Goal: Information Seeking & Learning: Learn about a topic

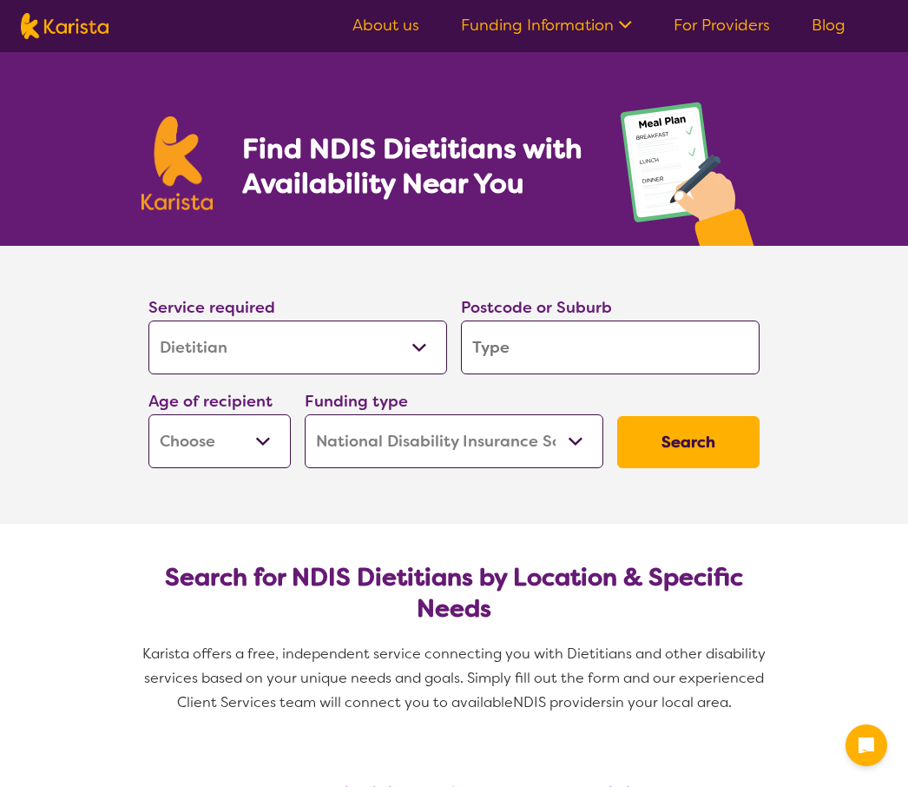
select select "Dietitian"
select select "NDIS"
select select "Dietitian"
select select "NDIS"
click at [573, 347] on input "search" at bounding box center [610, 347] width 299 height 54
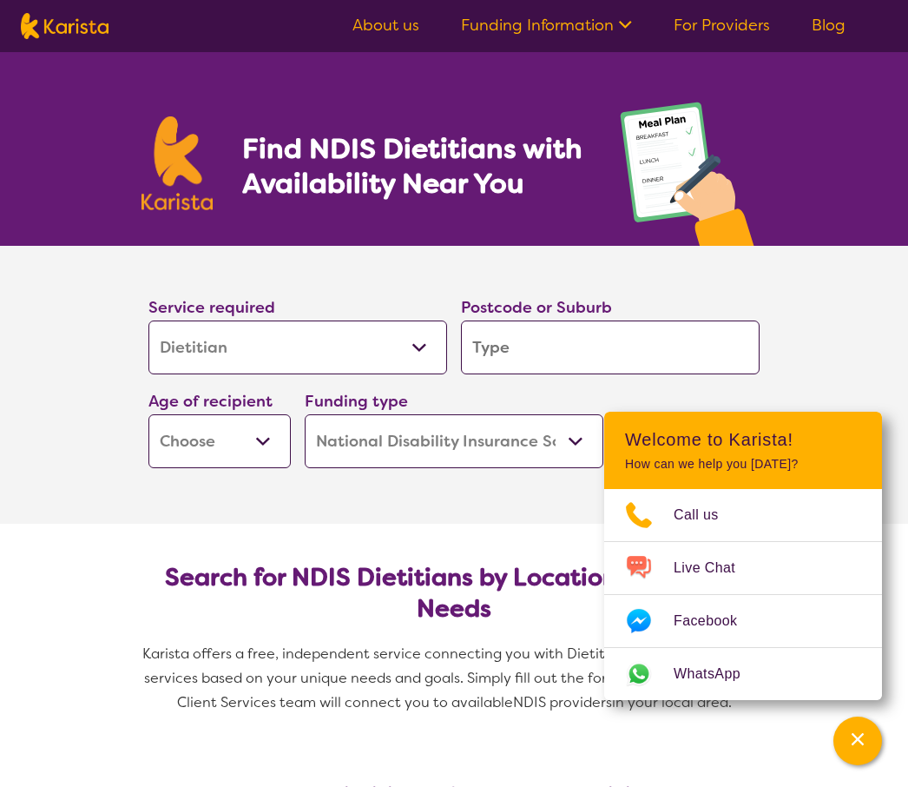
click at [532, 356] on input "search" at bounding box center [610, 347] width 299 height 54
type input "S"
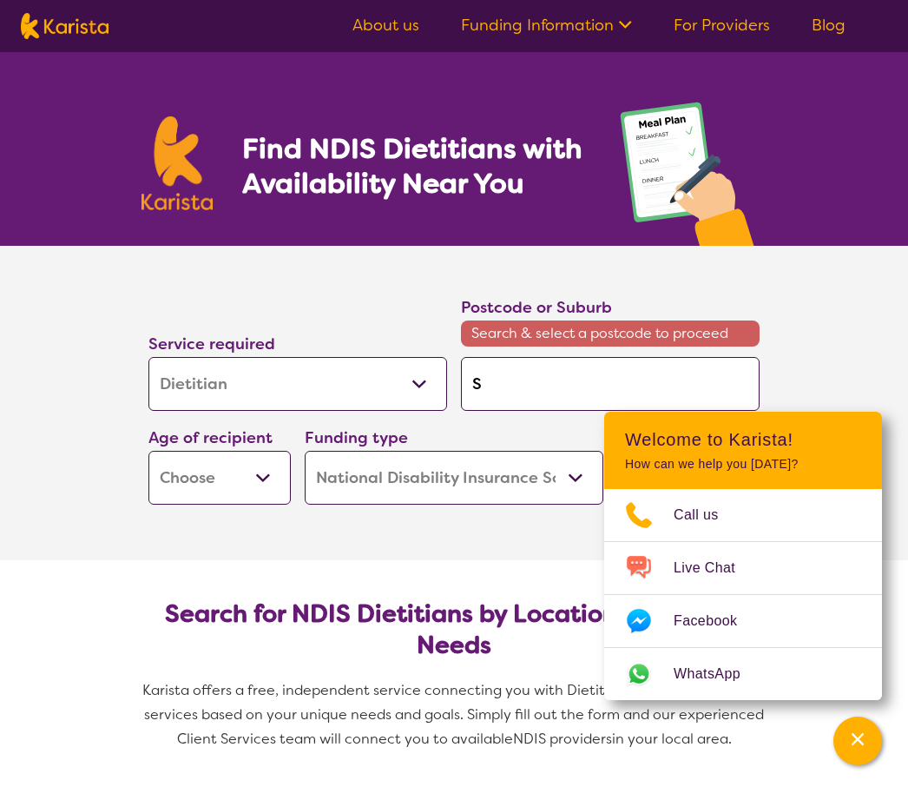
type input "Se"
type input "Sea"
type input "Seaf"
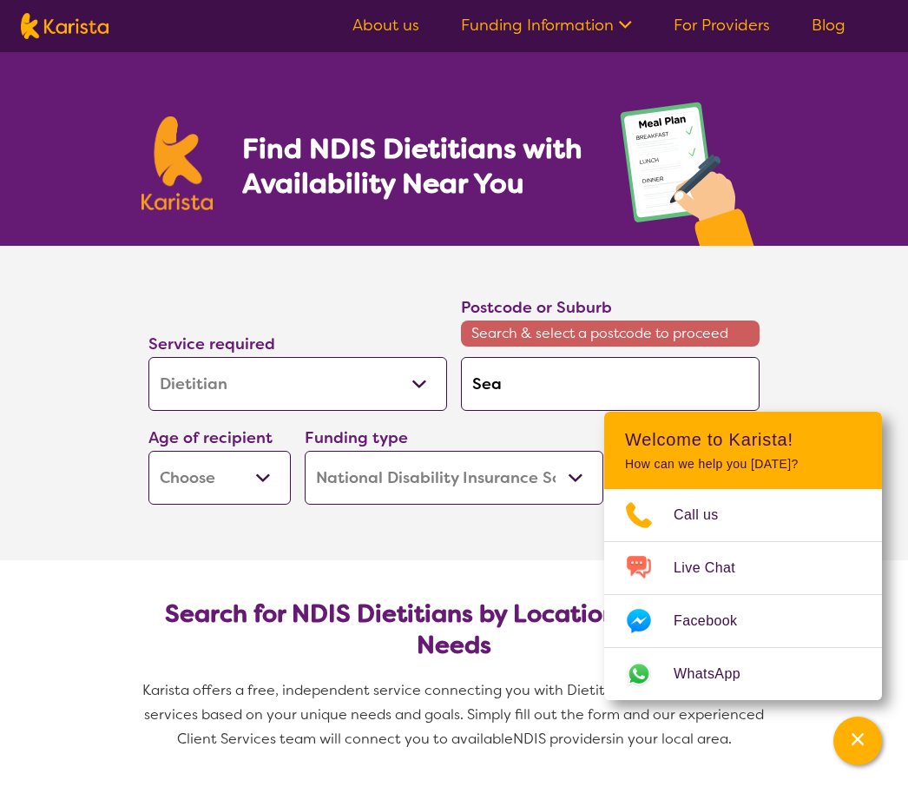
type input "Seaf"
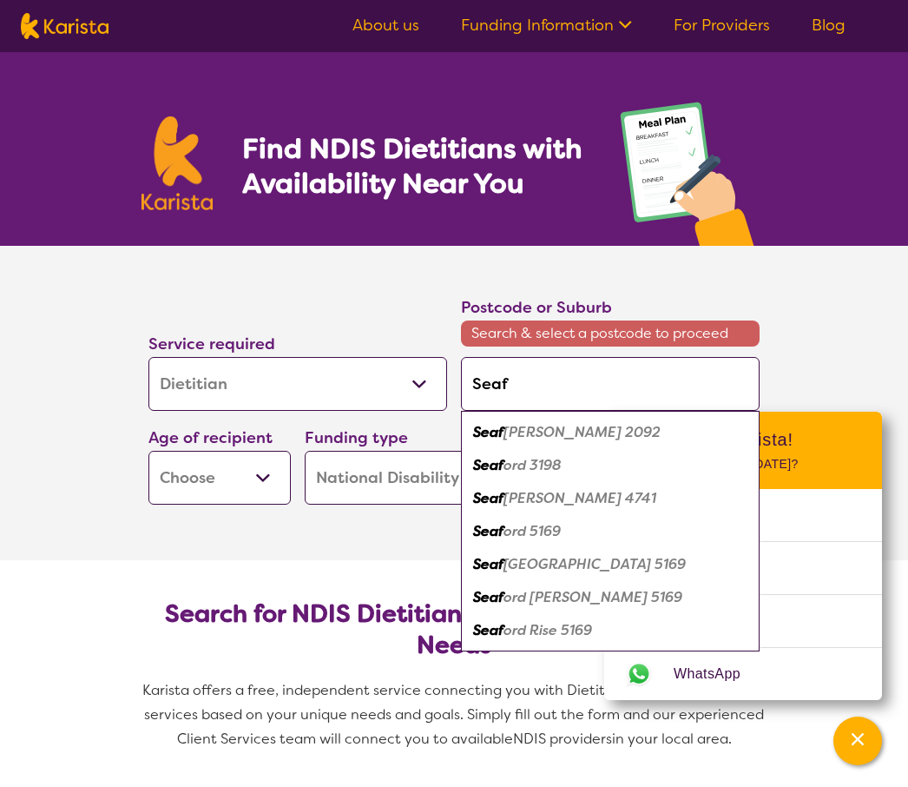
type input "Seafo"
type input "Seafor"
type input "Seaford"
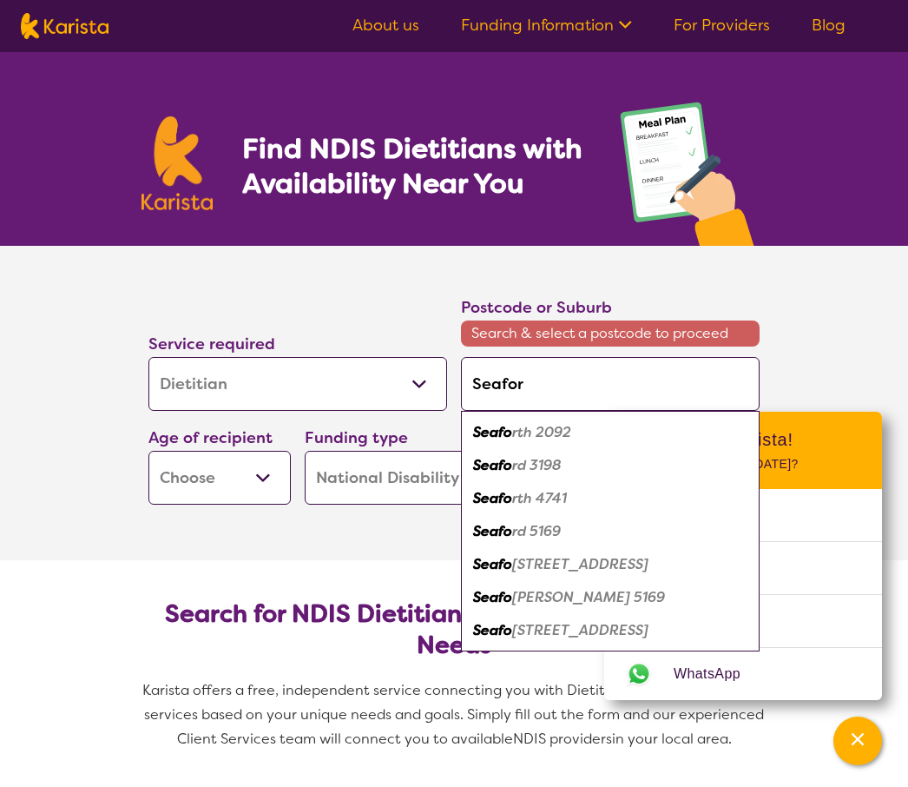
type input "Seaford"
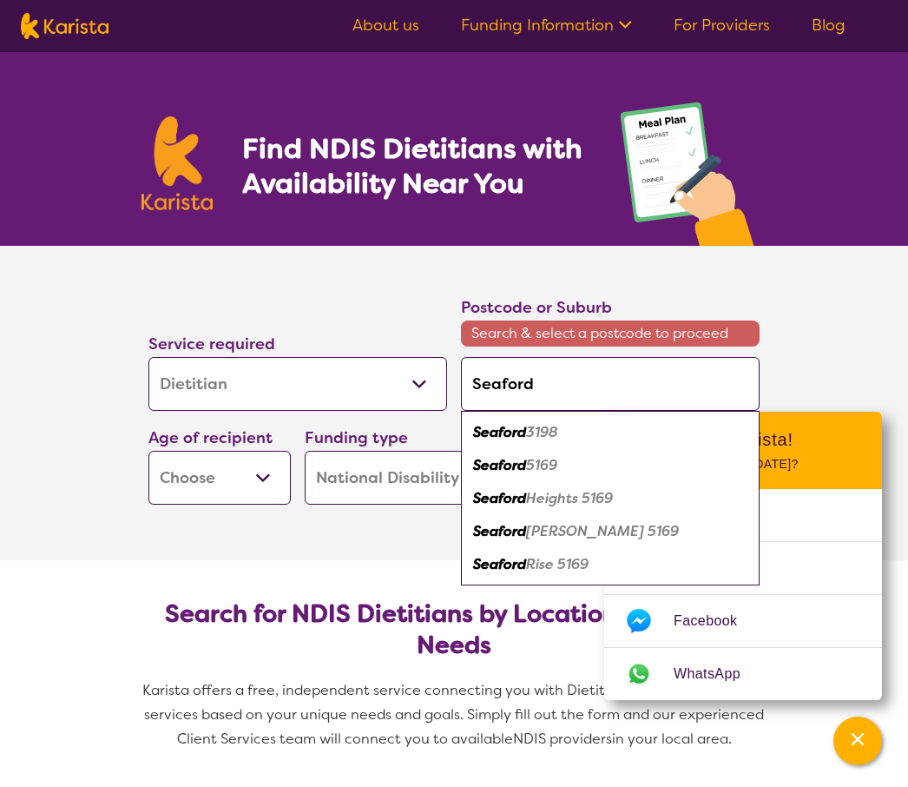
click at [570, 470] on div "Seaford 5169" at bounding box center [610, 465] width 281 height 33
type input "5169"
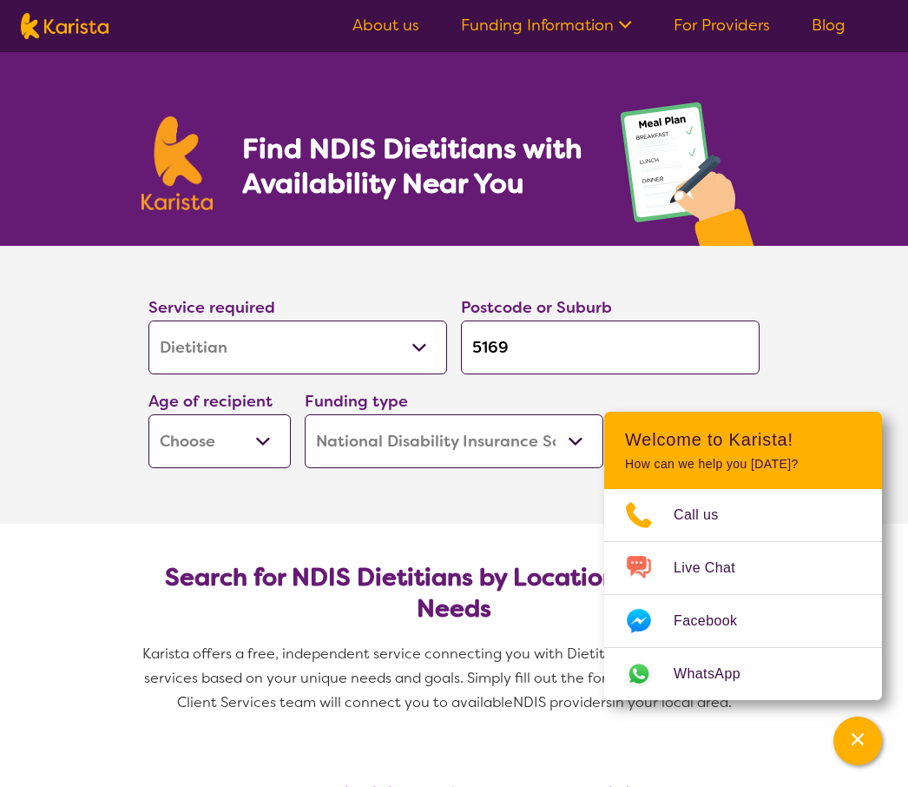
click at [255, 438] on select "Early Childhood - 0 to 9 Child - 10 to 11 Adolescent - 12 to 17 Adult - 18 to 6…" at bounding box center [219, 441] width 142 height 54
select select "AD"
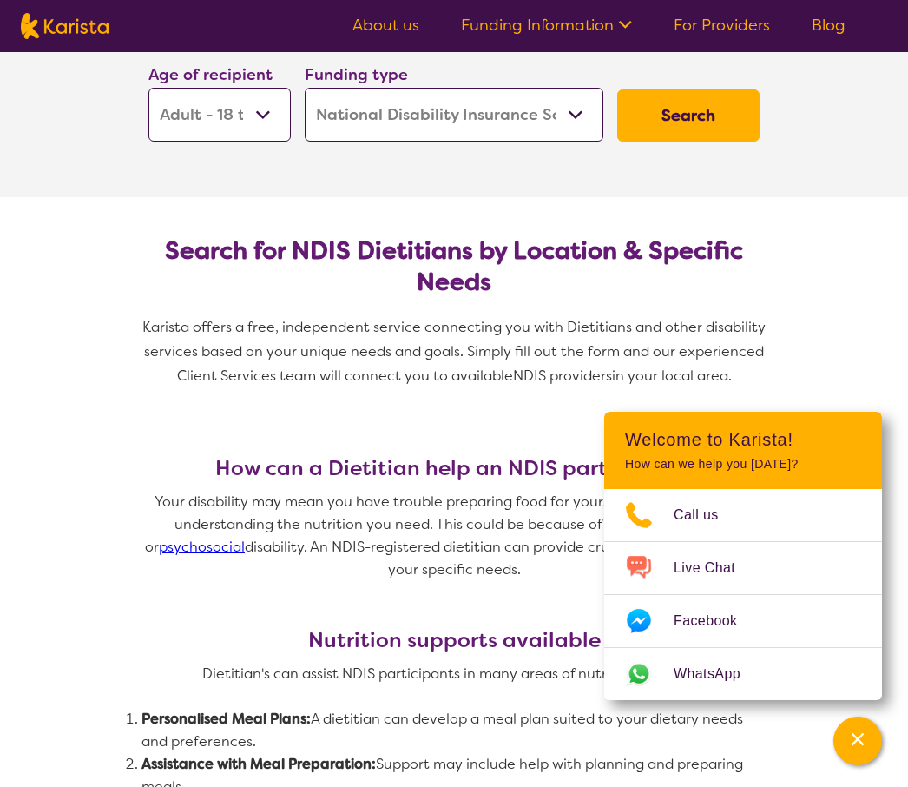
scroll to position [326, 0]
click at [704, 129] on button "Search" at bounding box center [688, 116] width 142 height 52
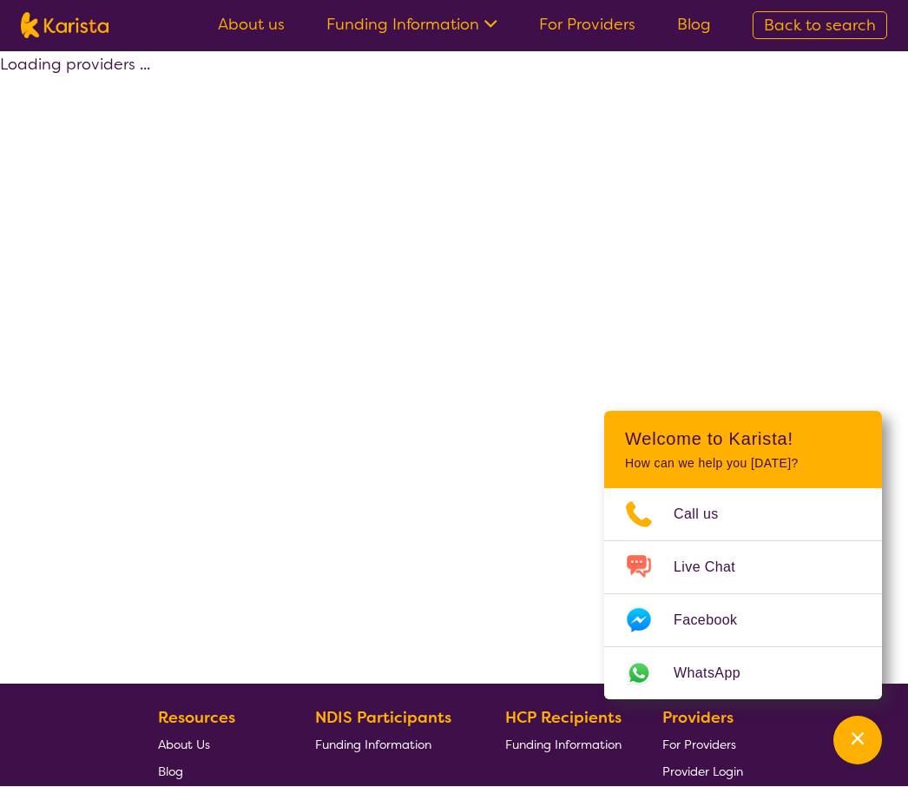
scroll to position [1, 0]
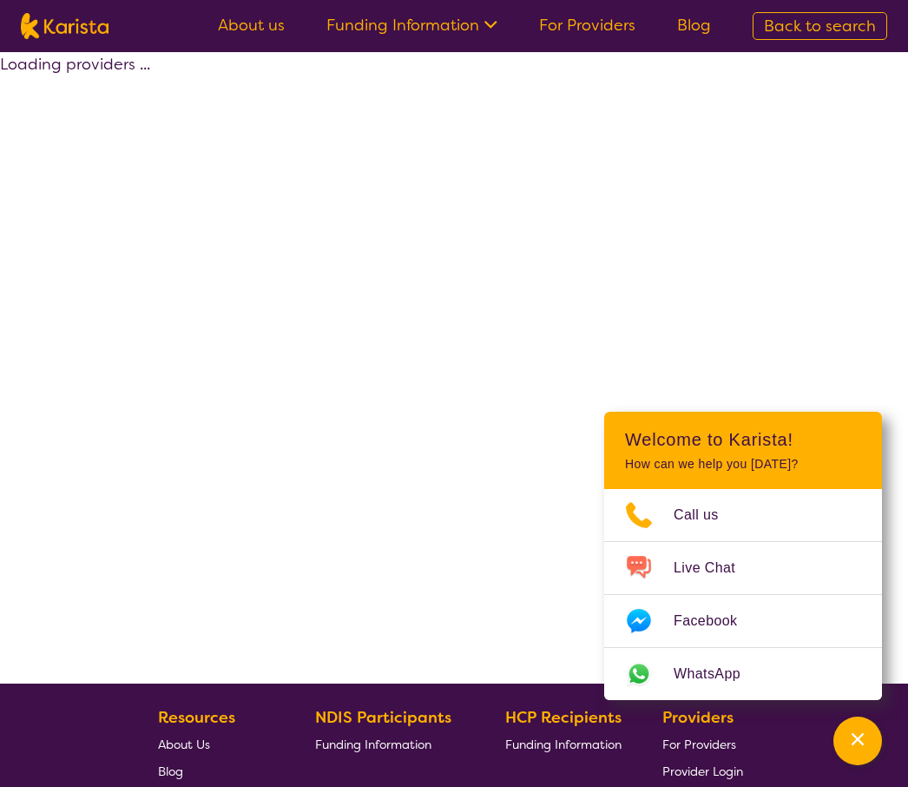
select select "by_score"
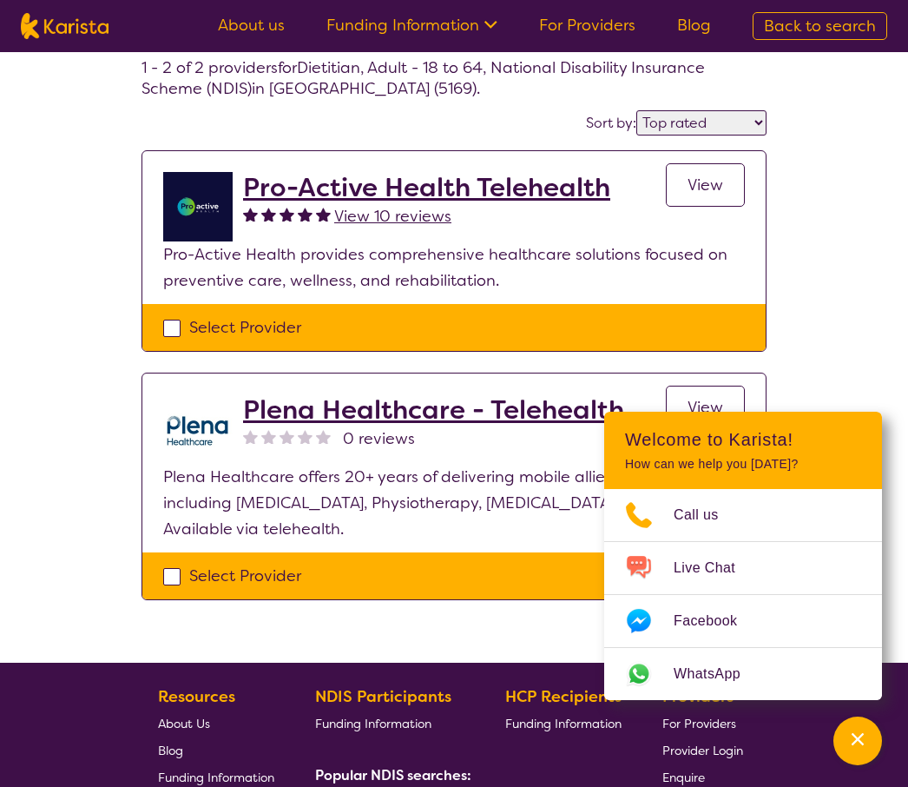
scroll to position [93, 0]
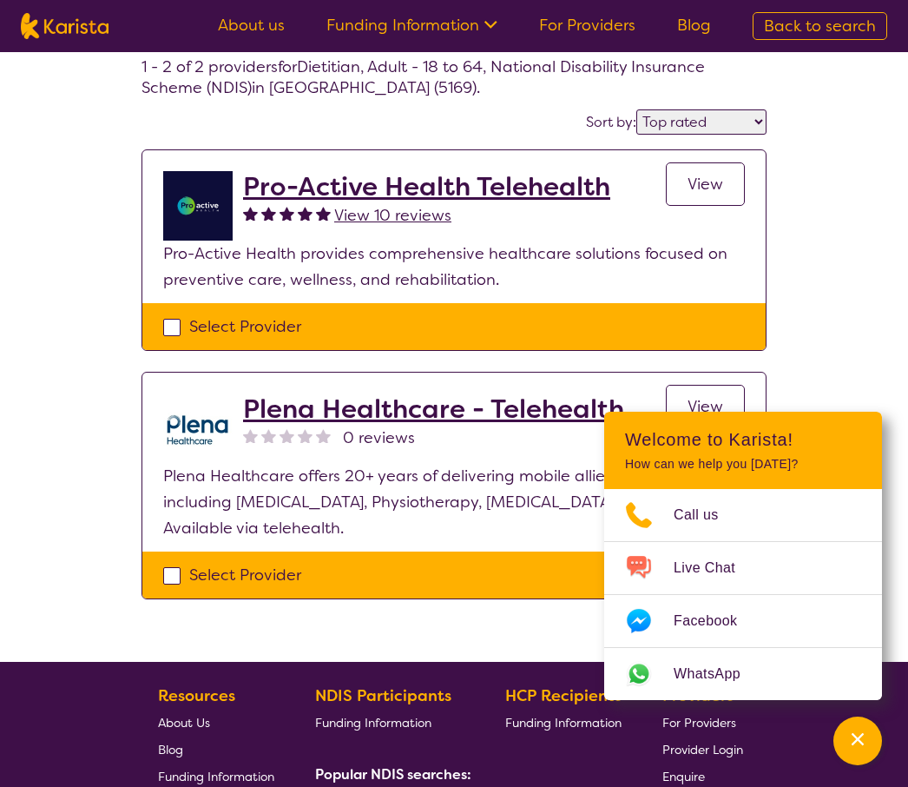
click at [716, 194] on span "View" at bounding box center [706, 184] width 36 height 21
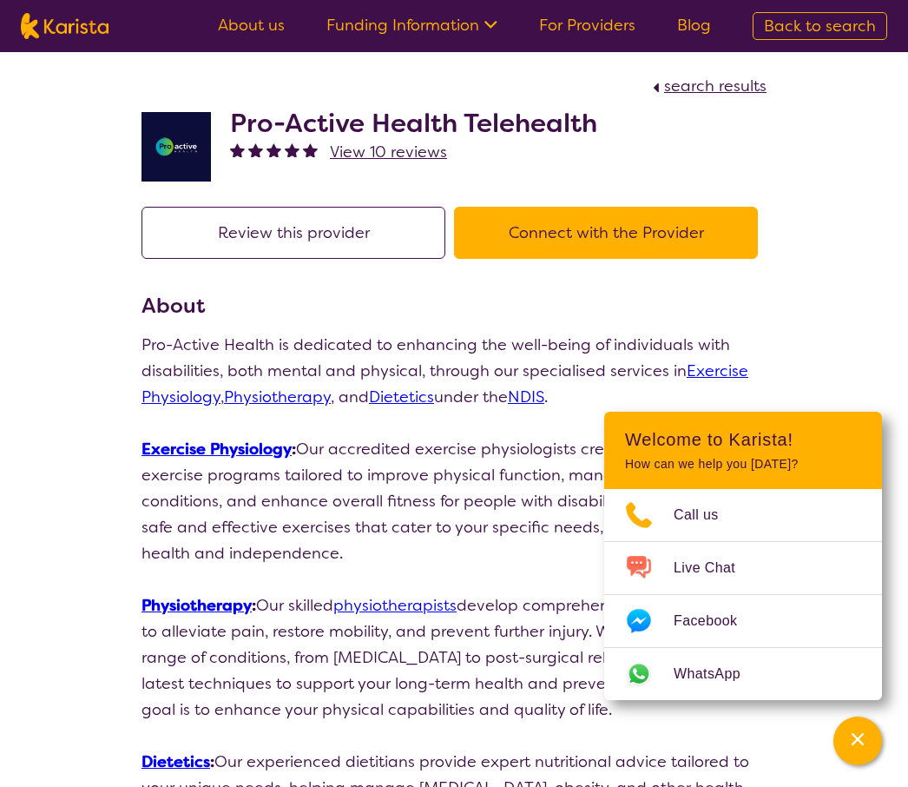
click at [866, 729] on div "Channel Menu" at bounding box center [858, 741] width 35 height 38
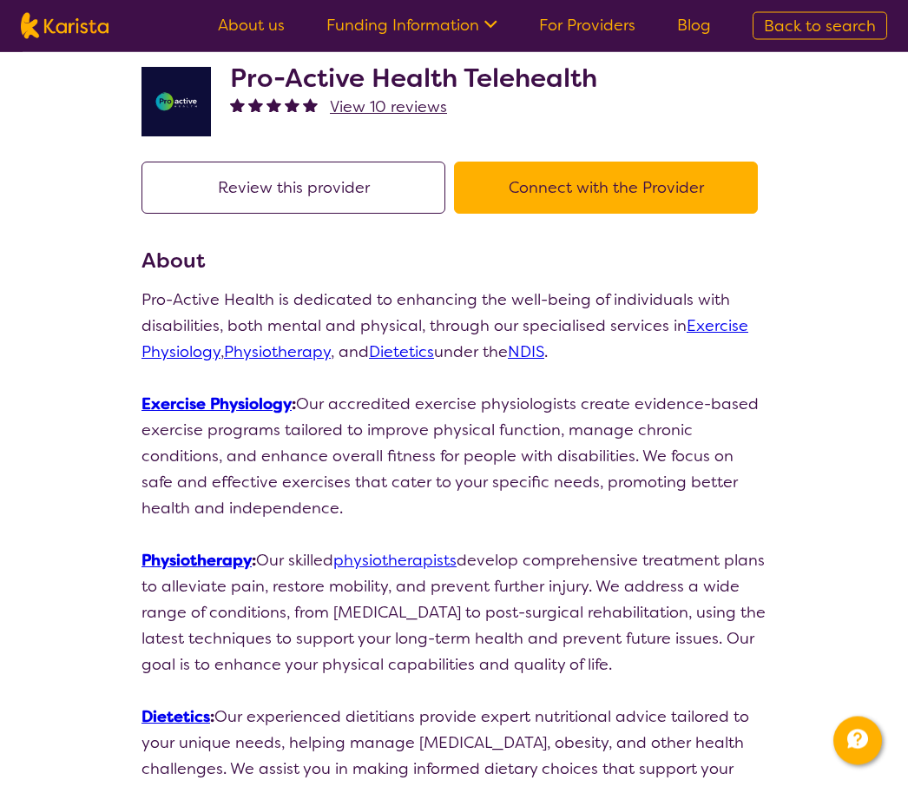
scroll to position [45, 0]
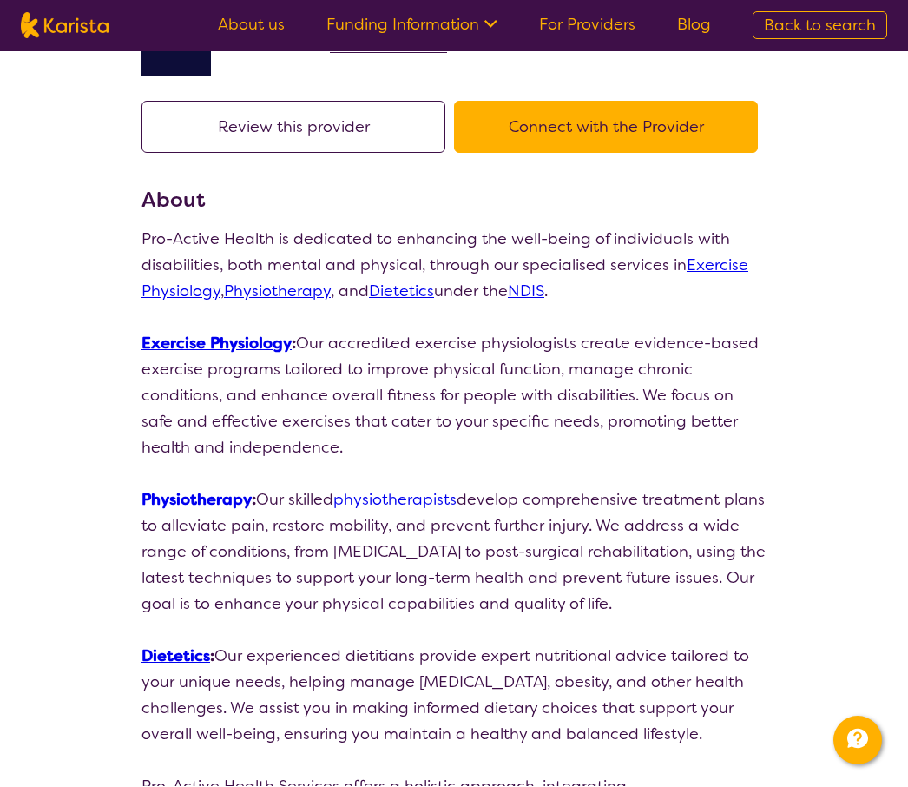
select select "by_score"
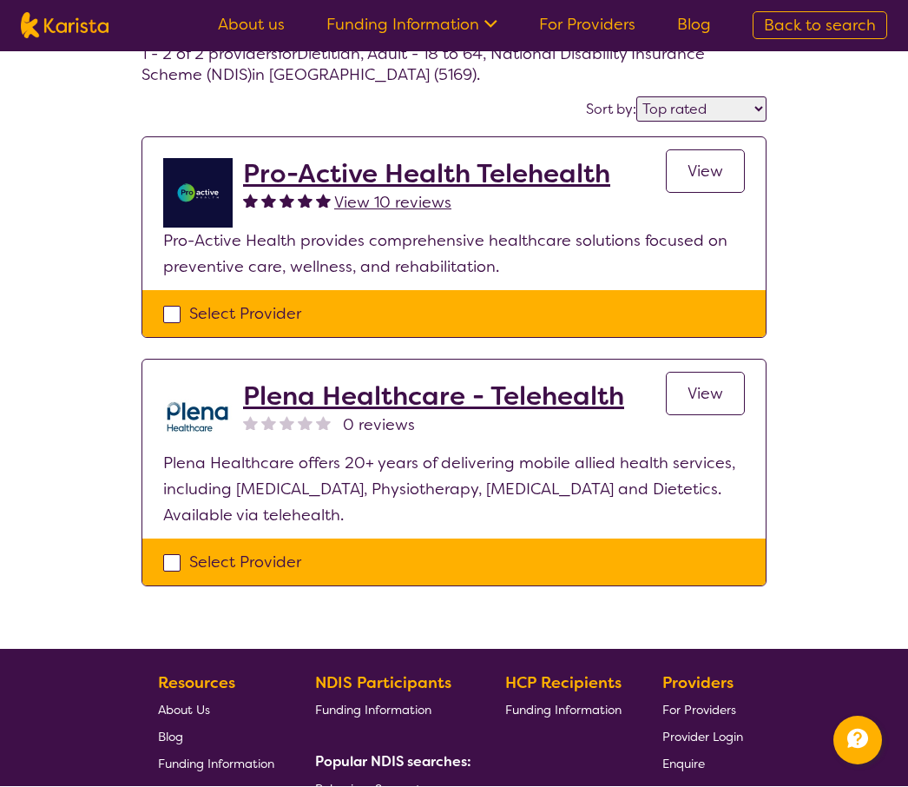
scroll to position [154, 0]
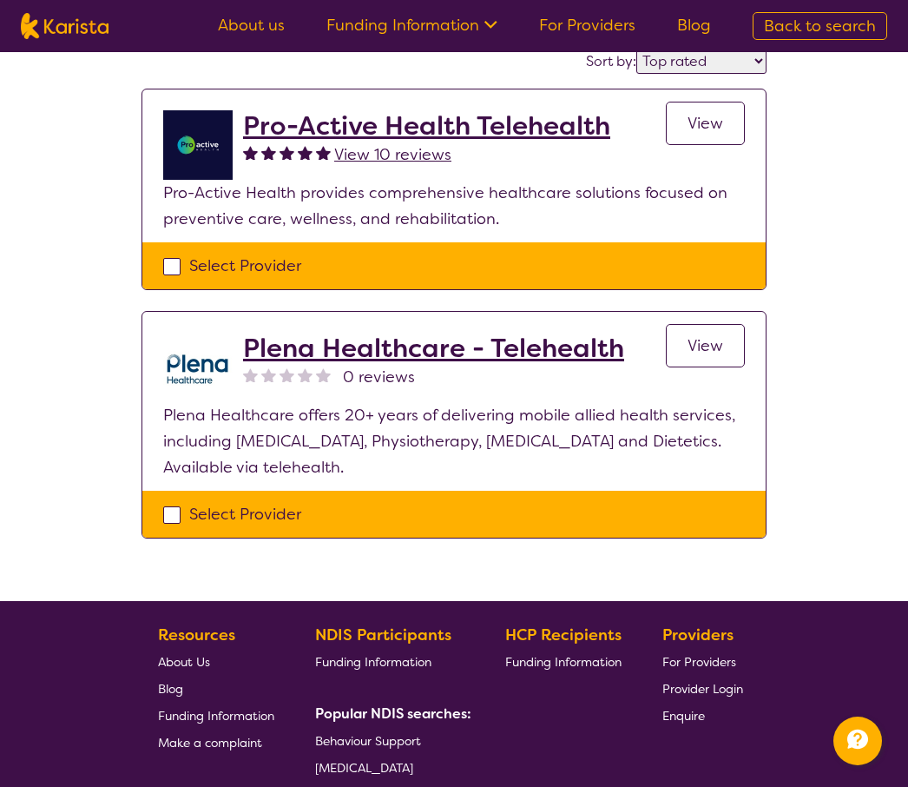
click at [529, 353] on h2 "Plena Healthcare - Telehealth" at bounding box center [433, 348] width 381 height 31
